Goal: Task Accomplishment & Management: Manage account settings

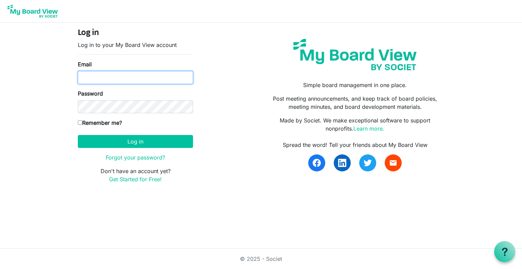
type input "[EMAIL_ADDRESS][DOMAIN_NAME]"
click at [154, 77] on input "[EMAIL_ADDRESS][DOMAIN_NAME]" at bounding box center [135, 77] width 115 height 13
click at [182, 75] on input "[EMAIL_ADDRESS][DOMAIN_NAME]" at bounding box center [135, 77] width 115 height 13
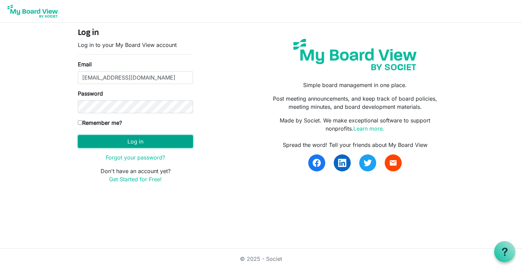
click at [132, 142] on button "Log in" at bounding box center [135, 141] width 115 height 13
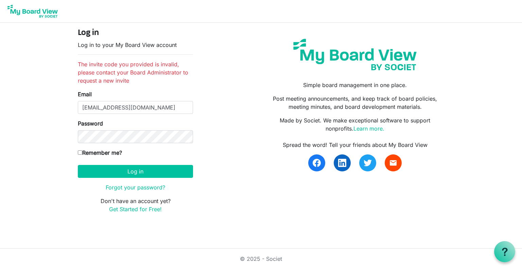
click at [27, 11] on img at bounding box center [32, 11] width 54 height 17
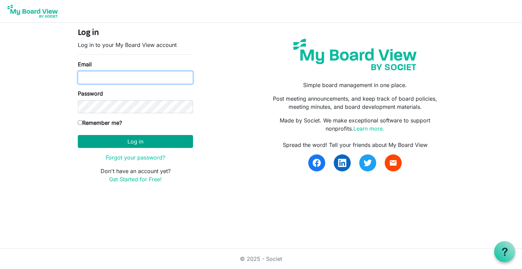
type input "[EMAIL_ADDRESS][DOMAIN_NAME]"
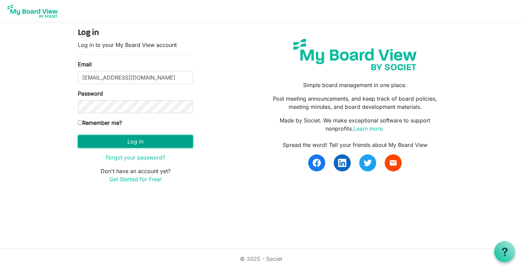
click at [144, 140] on button "Log in" at bounding box center [135, 141] width 115 height 13
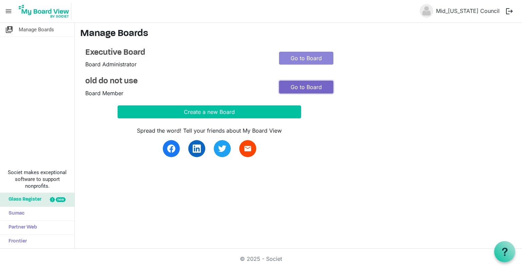
click at [292, 88] on link "Go to Board" at bounding box center [306, 87] width 54 height 13
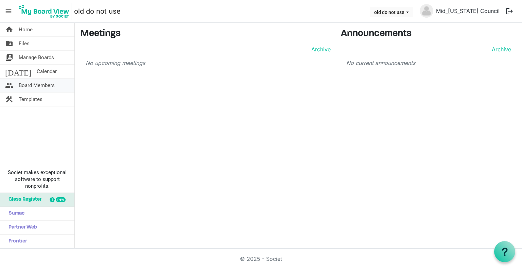
click at [33, 85] on span "Board Members" at bounding box center [37, 85] width 36 height 14
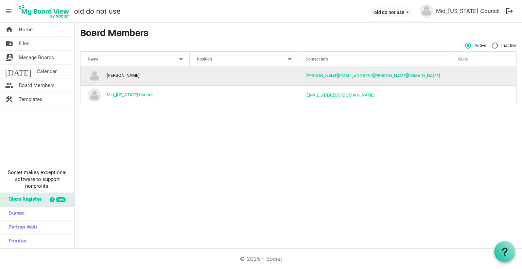
click at [123, 74] on td "[PERSON_NAME]" at bounding box center [135, 75] width 109 height 19
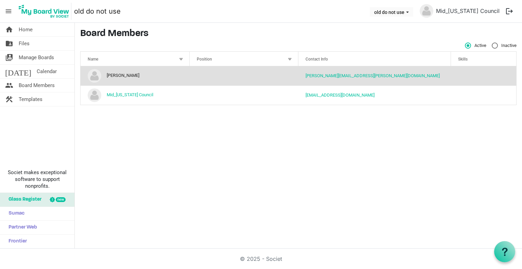
click at [124, 74] on td "Josh Williams" at bounding box center [135, 75] width 109 height 19
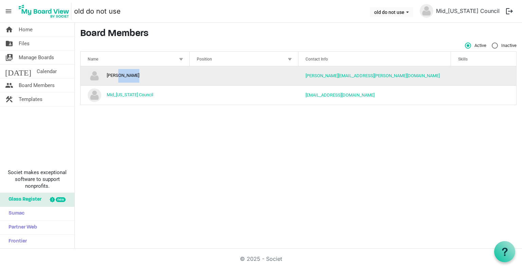
click at [124, 74] on td "Josh Williams" at bounding box center [135, 75] width 109 height 19
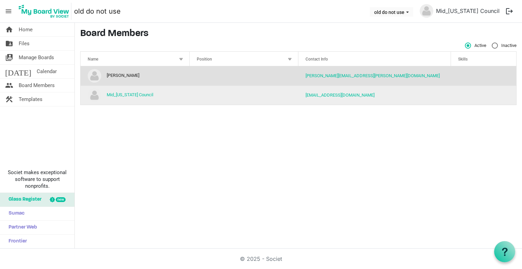
click at [161, 93] on td "Mid_[US_STATE] Council" at bounding box center [135, 94] width 109 height 19
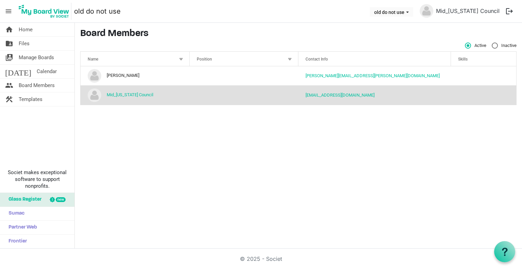
click at [127, 91] on td "Mid_[US_STATE] Council" at bounding box center [135, 94] width 109 height 19
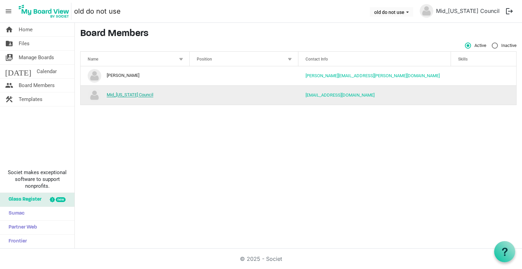
click at [126, 94] on link "Mid_[US_STATE] Council" at bounding box center [130, 94] width 47 height 5
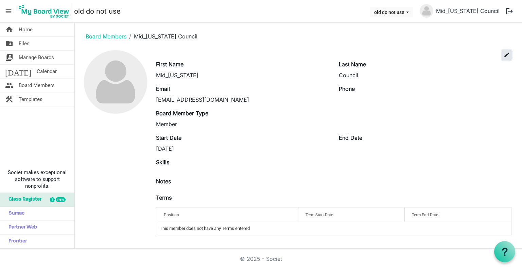
click at [505, 54] on span "edit" at bounding box center [507, 55] width 6 height 6
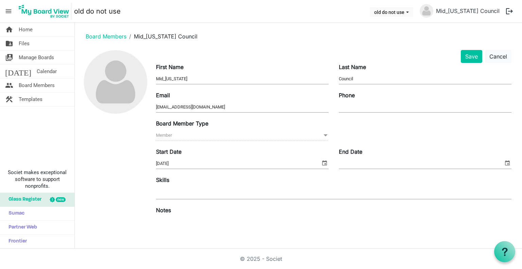
click at [315, 136] on span "Member Member" at bounding box center [242, 135] width 173 height 11
click at [496, 55] on button "Cancel" at bounding box center [498, 56] width 27 height 13
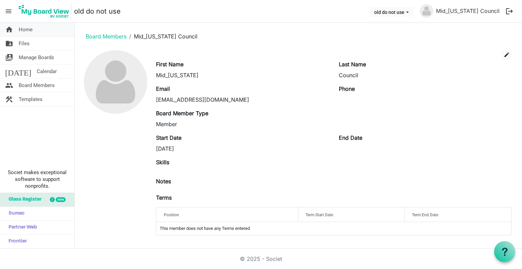
click at [21, 31] on span "Home" at bounding box center [26, 30] width 14 height 14
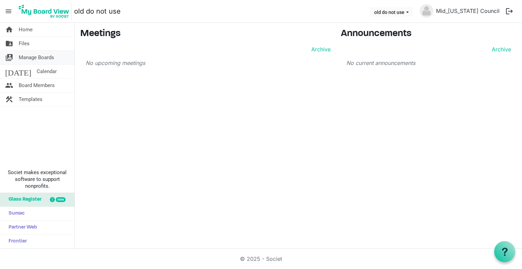
click at [31, 59] on span "Manage Boards" at bounding box center [36, 58] width 35 height 14
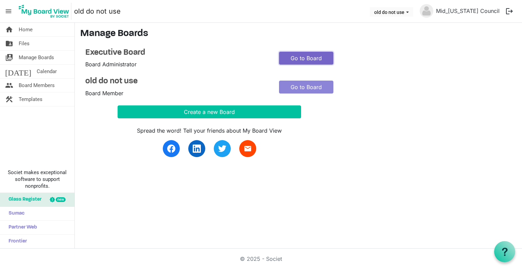
click at [309, 57] on link "Go to Board" at bounding box center [306, 58] width 54 height 13
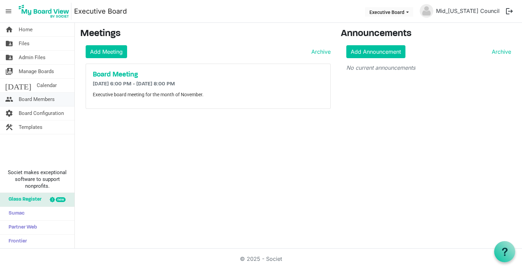
click at [31, 101] on span "Board Members" at bounding box center [37, 99] width 36 height 14
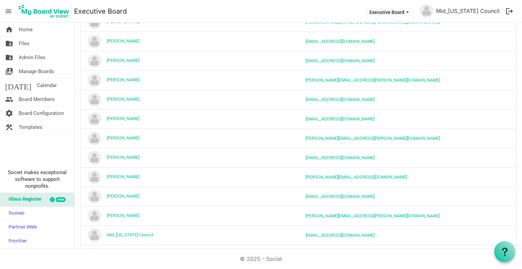
scroll to position [186, 0]
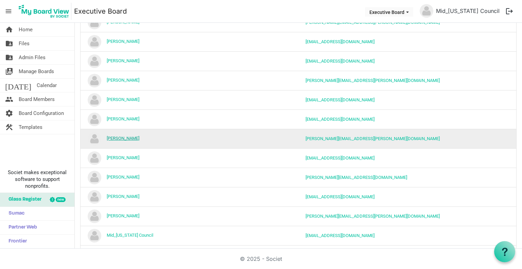
click at [118, 138] on link "[PERSON_NAME]" at bounding box center [123, 138] width 33 height 5
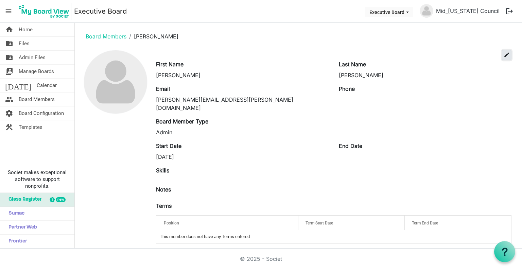
click at [508, 58] on button "edit" at bounding box center [507, 55] width 10 height 10
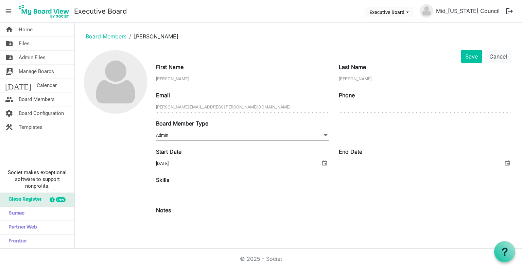
click at [322, 137] on span at bounding box center [325, 135] width 6 height 7
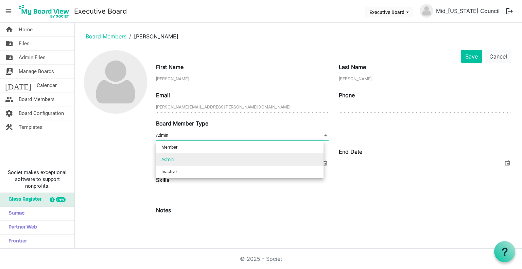
click at [322, 137] on span at bounding box center [325, 135] width 6 height 7
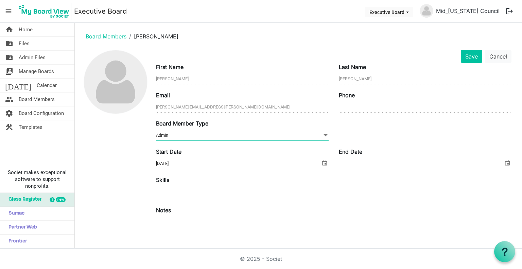
click at [394, 140] on div "Board Member Type Admin Admin" at bounding box center [334, 133] width 366 height 28
click at [409, 6] on li "Executive Board" at bounding box center [389, 12] width 51 height 13
click at [408, 12] on button "Executive Board" at bounding box center [389, 12] width 48 height 10
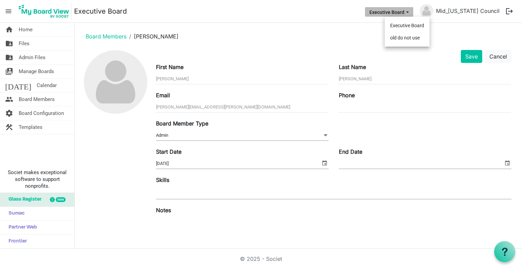
click at [268, 33] on ol "Board Members Josh Williams" at bounding box center [298, 36] width 436 height 16
click at [401, 8] on button "Executive Board" at bounding box center [389, 12] width 48 height 10
click at [407, 38] on li "old do not use" at bounding box center [407, 38] width 45 height 12
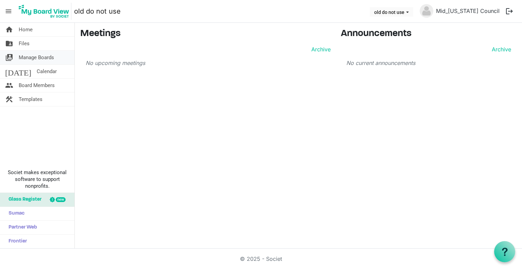
click at [40, 58] on span "Manage Boards" at bounding box center [36, 58] width 35 height 14
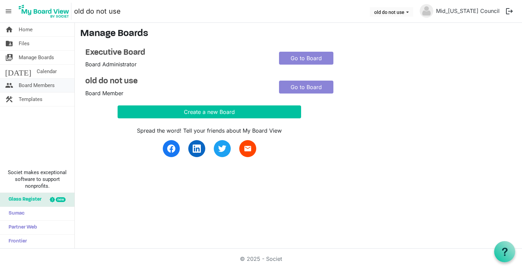
click at [47, 84] on span "Board Members" at bounding box center [37, 85] width 36 height 14
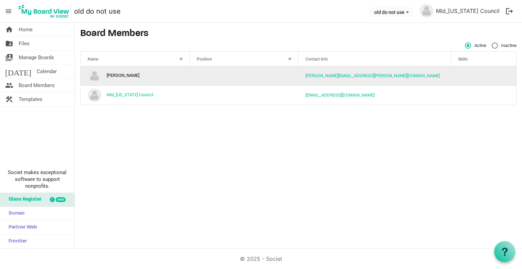
click at [117, 72] on td "[PERSON_NAME]" at bounding box center [135, 75] width 109 height 19
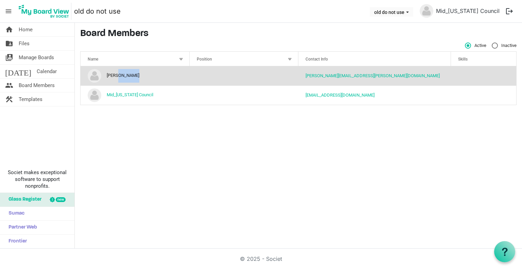
click at [117, 72] on td "[PERSON_NAME]" at bounding box center [135, 75] width 109 height 19
